Goal: Check status: Check status

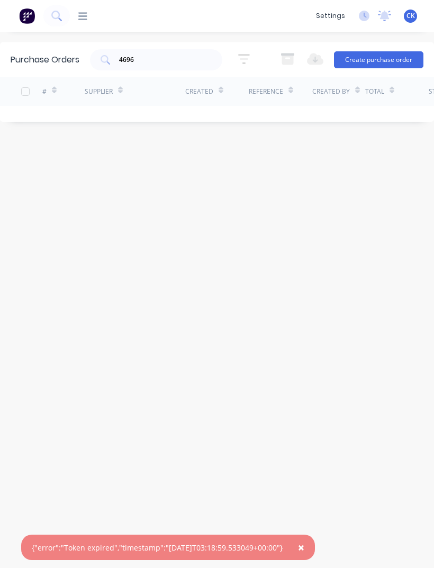
click at [182, 62] on input "4696" at bounding box center [162, 60] width 88 height 11
type input "4"
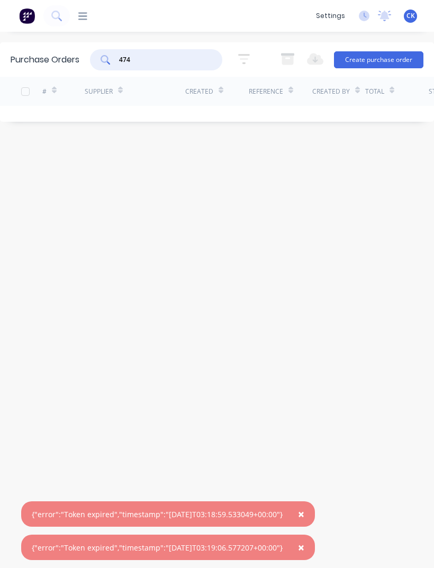
type input "4743"
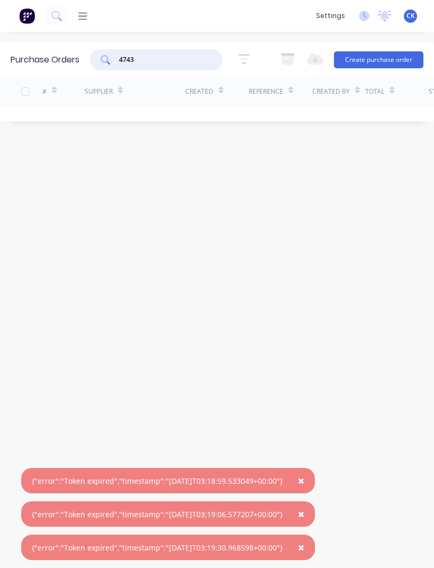
click at [31, 17] on img at bounding box center [27, 16] width 16 height 16
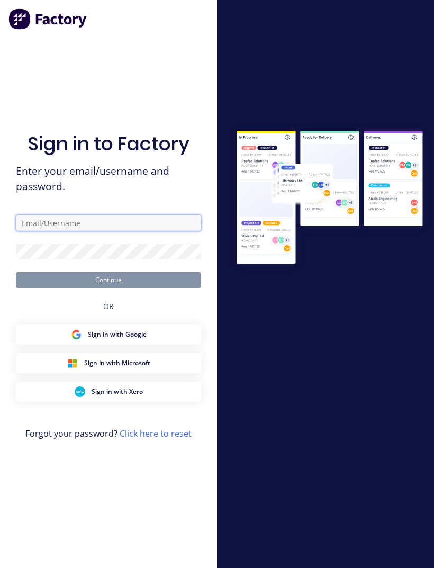
click at [118, 231] on input "text" at bounding box center [108, 223] width 185 height 16
type input "[EMAIL_ADDRESS][DOMAIN_NAME]"
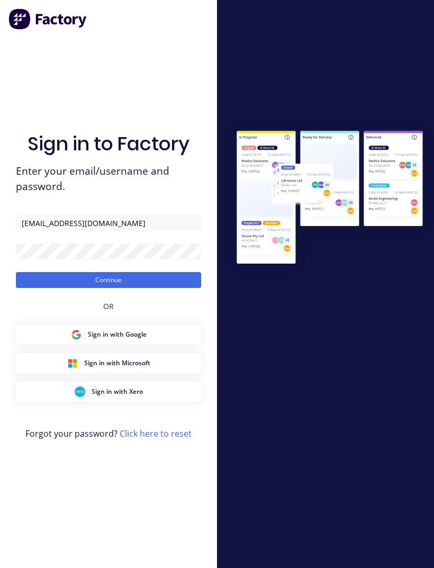
click at [162, 288] on button "Continue" at bounding box center [108, 280] width 185 height 16
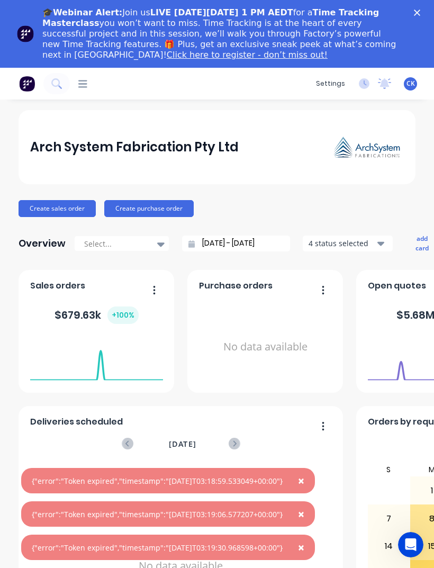
click at [414, 12] on icon "Close" at bounding box center [417, 13] width 6 height 6
click at [414, 12] on html "× {"error":"Token expired","timestamp":"[DATE]T03:18:59.533049+00:00"} × {"erro…" at bounding box center [217, 318] width 434 height 636
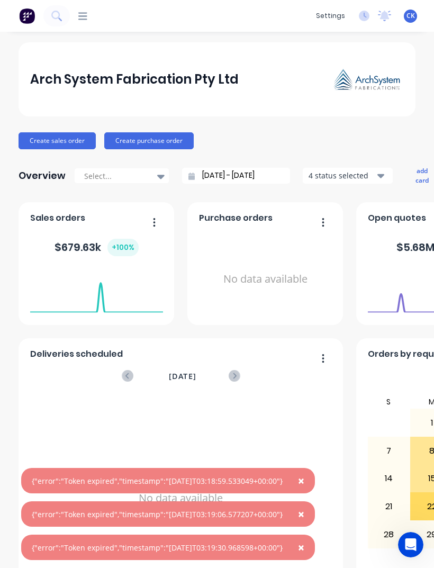
click at [80, 14] on icon at bounding box center [82, 16] width 9 height 10
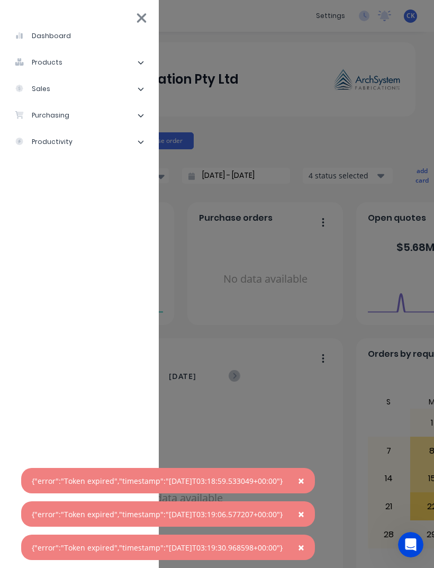
click at [39, 105] on li "purchasing" at bounding box center [79, 115] width 142 height 26
click at [42, 143] on div "Purchase Orders" at bounding box center [59, 142] width 73 height 10
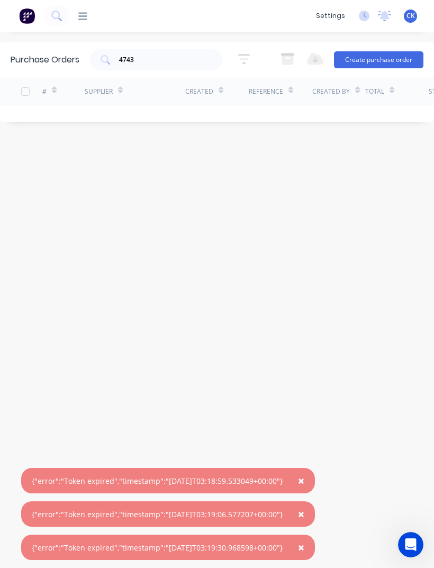
click at [168, 60] on input "4743" at bounding box center [162, 60] width 88 height 11
click at [395, 320] on div "Purchase Orders 4743 5 Statuses 5 Statuses Export to Excel (XLSX) Create purcha…" at bounding box center [217, 299] width 434 height 515
click at [315, 477] on button "×" at bounding box center [301, 480] width 28 height 25
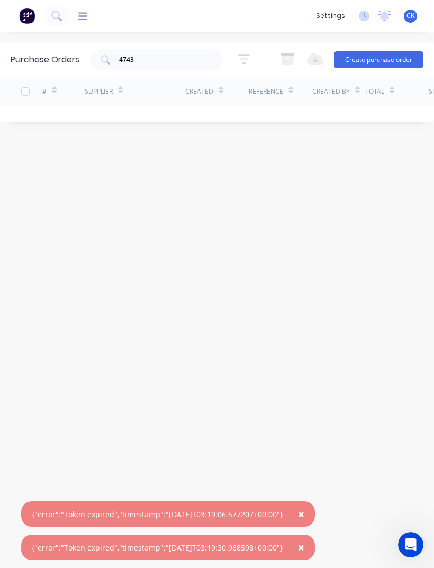
click at [304, 515] on span "×" at bounding box center [301, 513] width 6 height 15
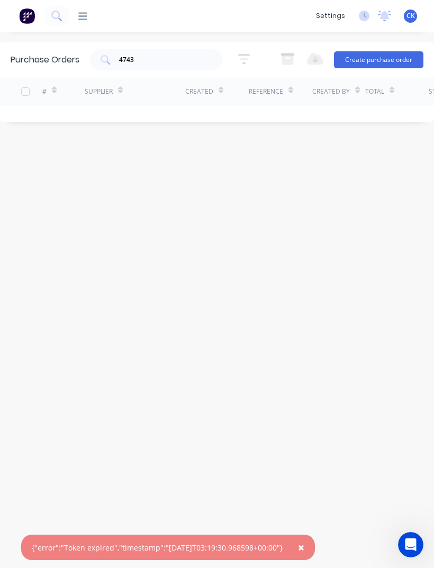
click at [304, 546] on span "×" at bounding box center [301, 547] width 6 height 15
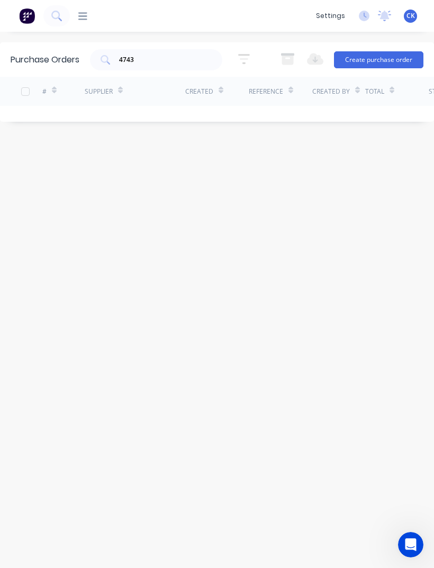
click at [157, 55] on input "4743" at bounding box center [162, 60] width 88 height 11
click at [171, 59] on input "4743" at bounding box center [162, 60] width 88 height 11
type input "4"
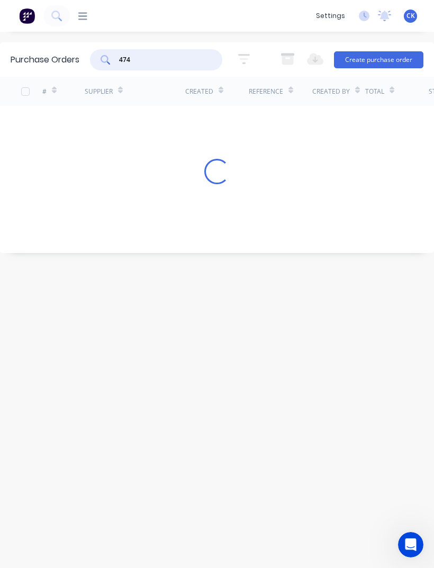
type input "4743"
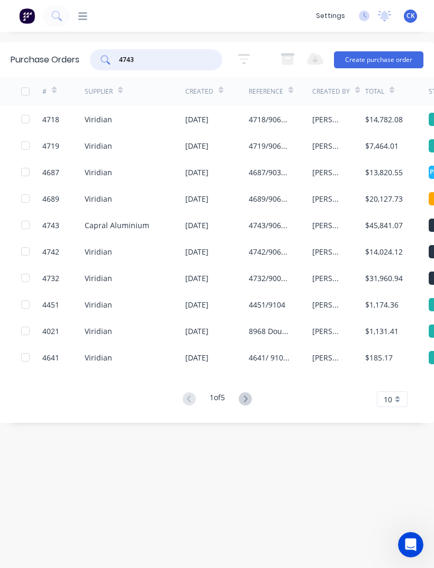
click at [132, 224] on div "Capral Aluminium" at bounding box center [117, 225] width 65 height 11
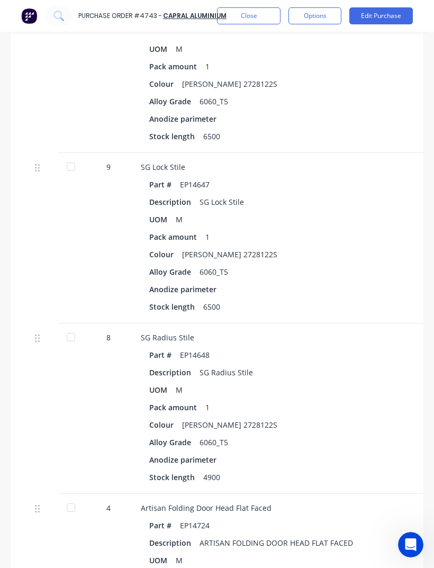
scroll to position [1967, -3]
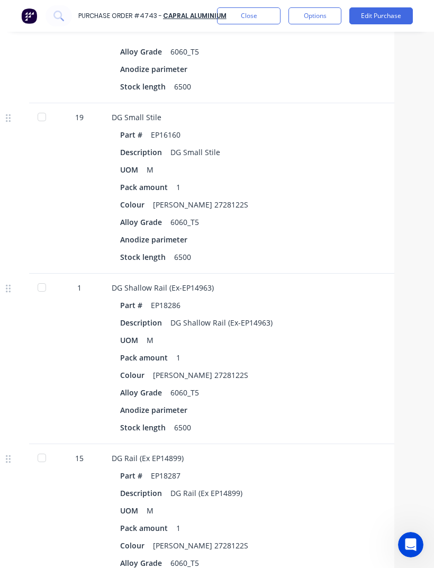
click at [349, 385] on div "Alloy Grade 6060_T5" at bounding box center [341, 392] width 442 height 15
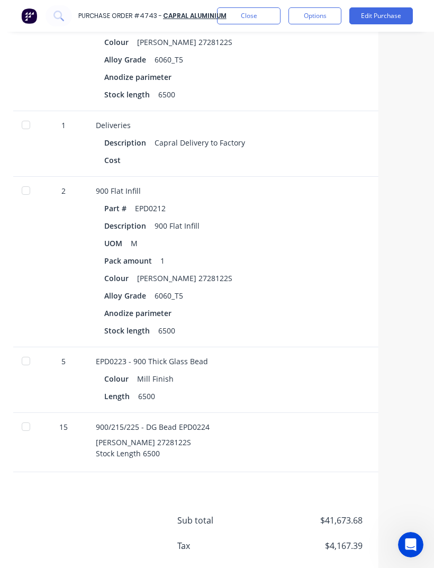
scroll to position [5270, 45]
type textarea "x"
